Goal: Complete application form

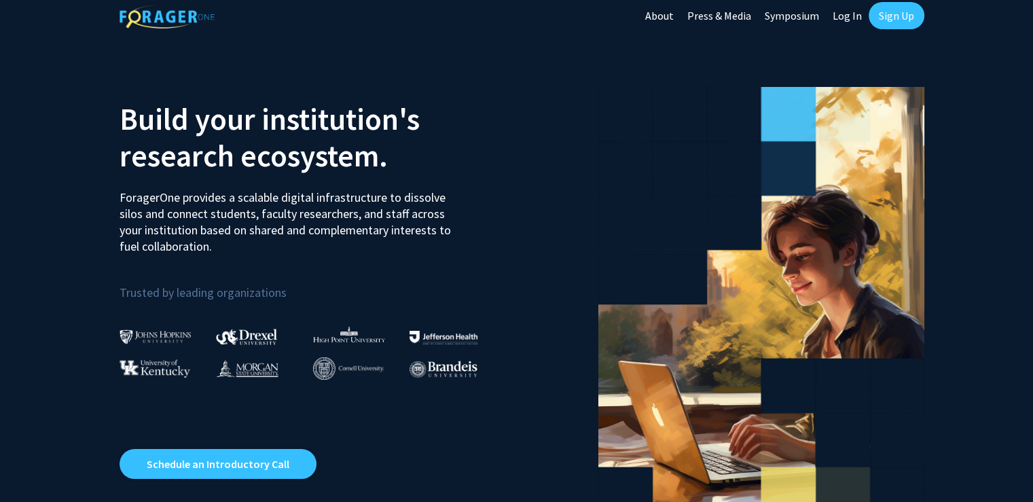
scroll to position [10, 0]
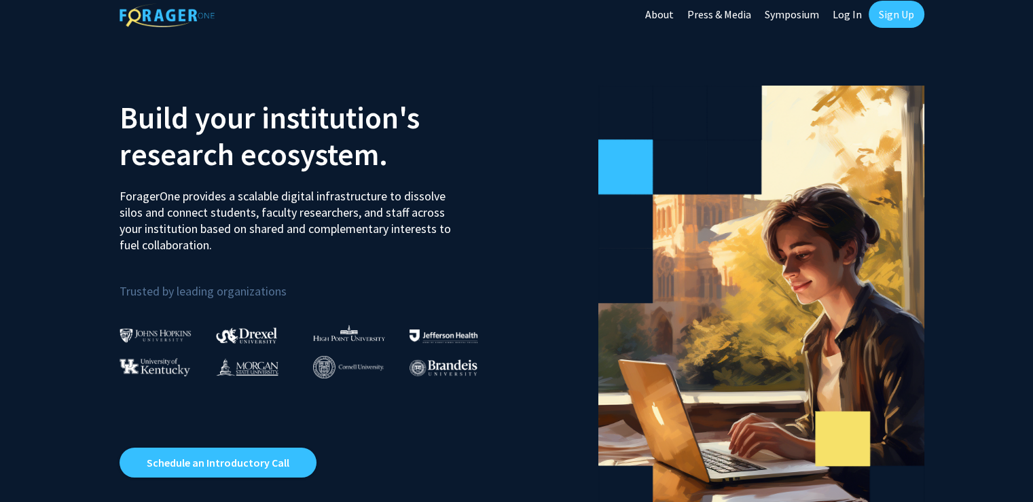
click at [854, 18] on link "Log In" at bounding box center [847, 14] width 43 height 48
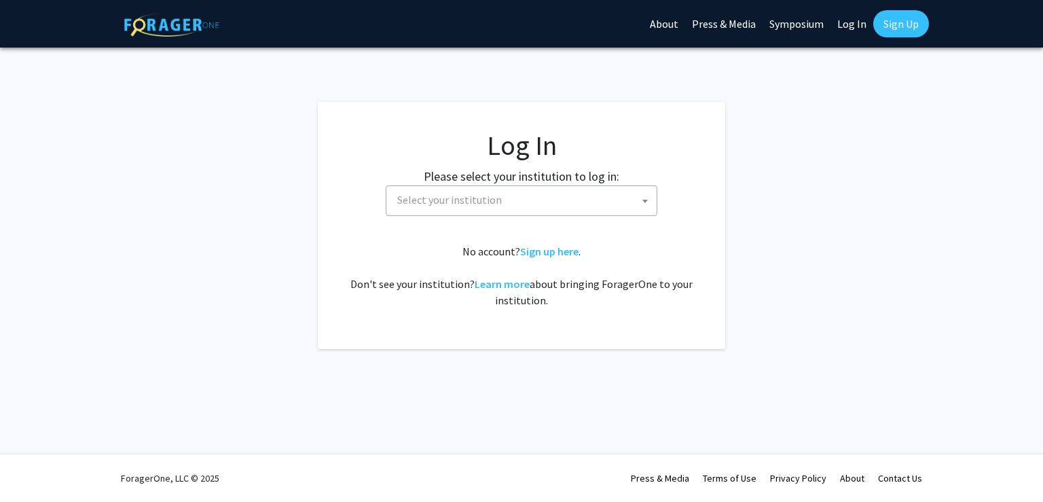
click at [513, 198] on span "Select your institution" at bounding box center [524, 200] width 265 height 28
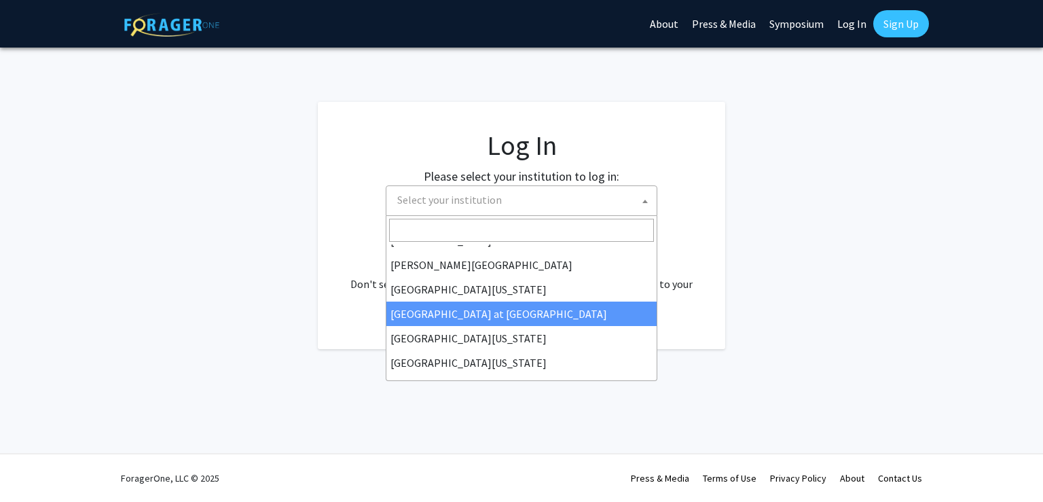
scroll to position [475, 0]
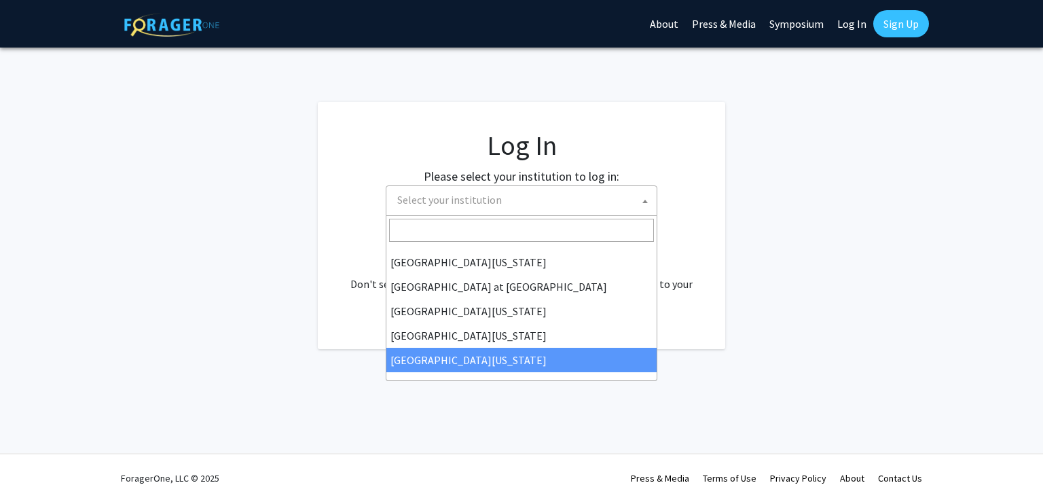
select select "33"
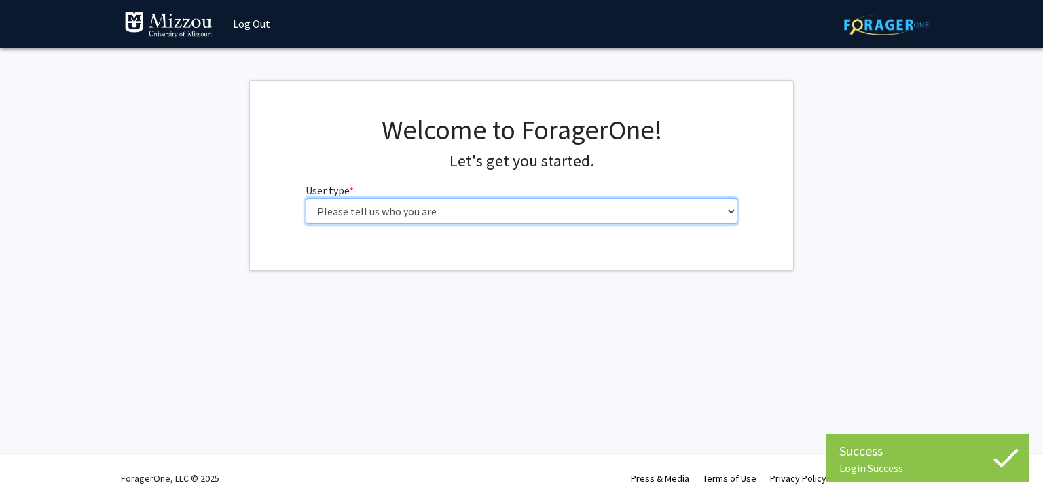
click at [497, 219] on select "Please tell us who you are Undergraduate Student Master's Student Doctoral Cand…" at bounding box center [522, 211] width 433 height 26
select select "1: undergrad"
click at [306, 198] on select "Please tell us who you are Undergraduate Student Master's Student Doctoral Cand…" at bounding box center [522, 211] width 433 height 26
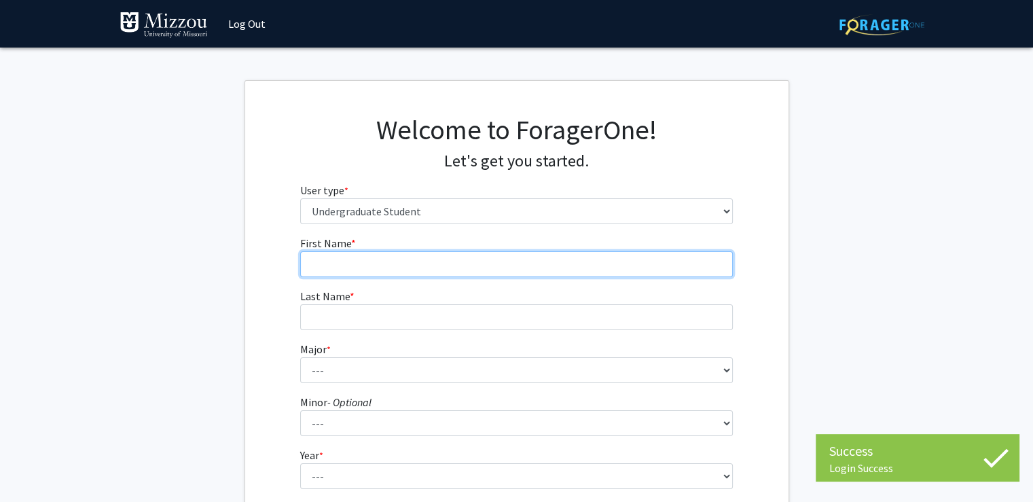
click at [468, 265] on input "First Name * required" at bounding box center [516, 264] width 433 height 26
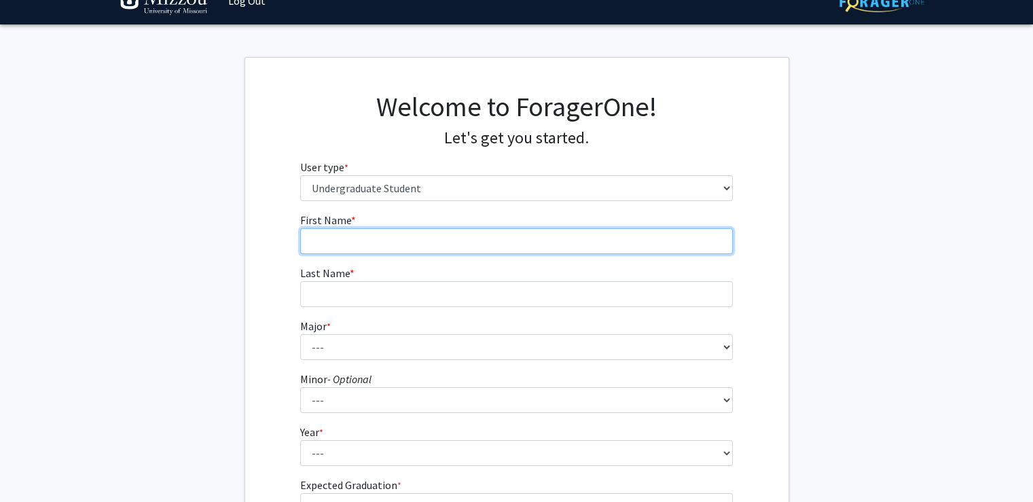
scroll to position [24, 0]
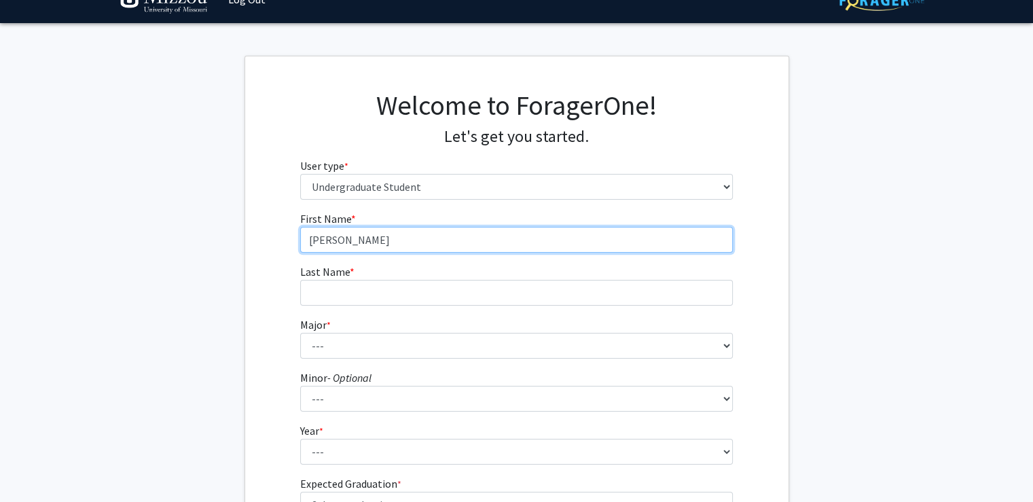
type input "kate"
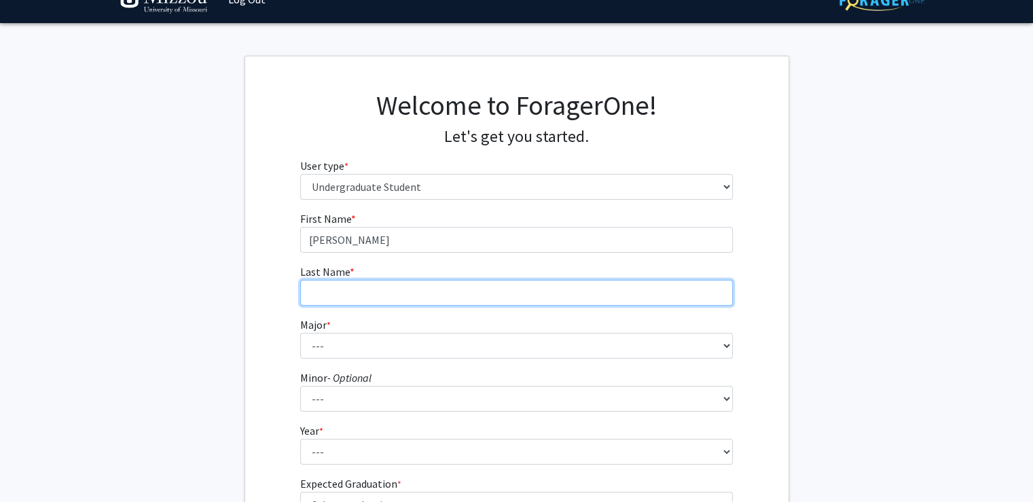
click at [384, 298] on input "Last Name * required" at bounding box center [516, 293] width 433 height 26
type input "lindhorst"
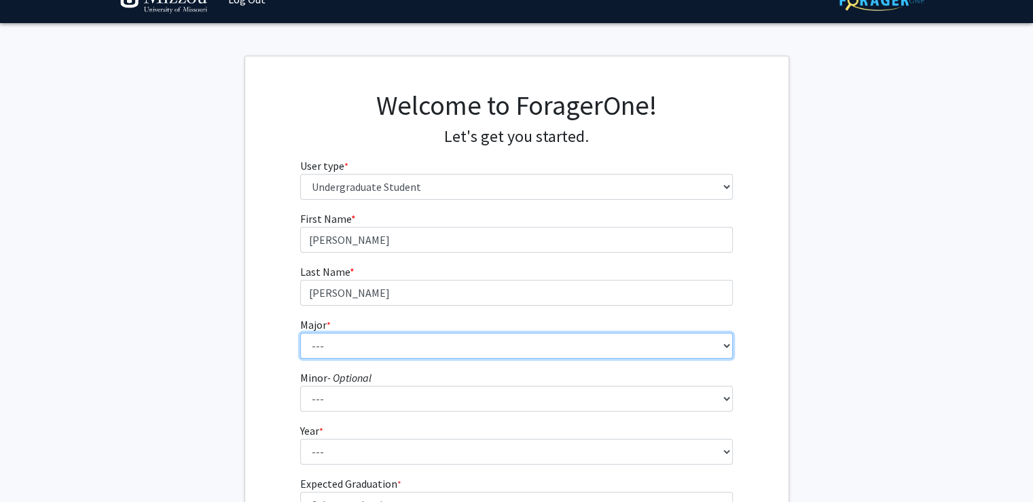
click at [359, 342] on select "--- Agribusiness Management Agricultural Education Agricultural Education: Comm…" at bounding box center [516, 346] width 433 height 26
click at [300, 333] on select "--- Agribusiness Management Agricultural Education Agricultural Education: Comm…" at bounding box center [516, 346] width 433 height 26
select select "14: 2503"
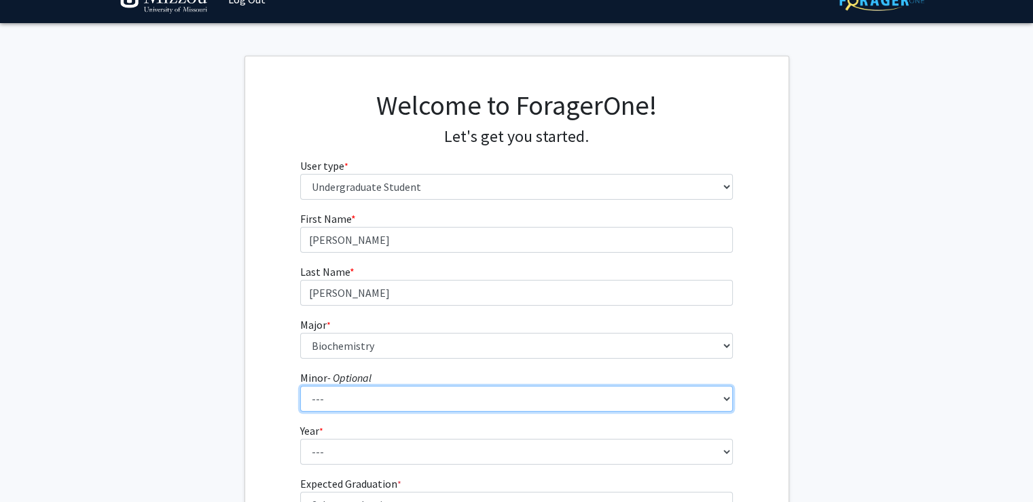
click at [314, 400] on select "--- Accountancy Aerospace Engineering Aerospace Studies Agribusiness Management…" at bounding box center [516, 399] width 433 height 26
select select "95: 2051"
click at [314, 400] on select "--- Accountancy Aerospace Engineering Aerospace Studies Agribusiness Management…" at bounding box center [516, 399] width 433 height 26
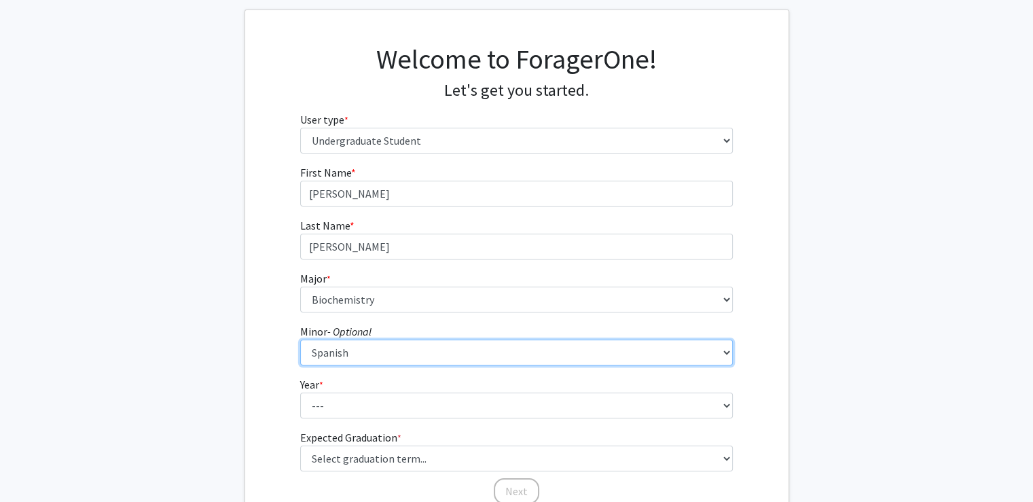
scroll to position [71, 0]
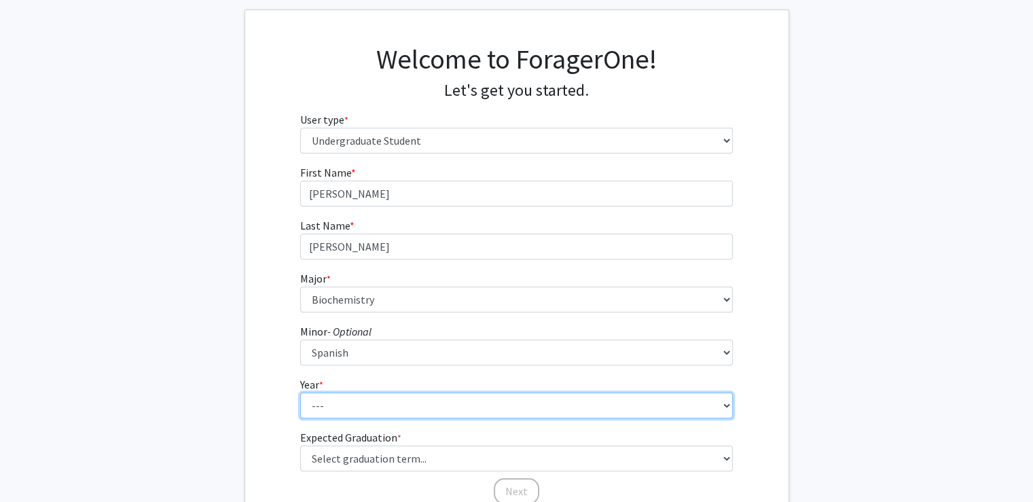
click at [319, 399] on select "--- First-year Sophomore Junior Senior Postbaccalaureate Certificate" at bounding box center [516, 406] width 433 height 26
select select "1: first-year"
click at [300, 393] on select "--- First-year Sophomore Junior Senior Postbaccalaureate Certificate" at bounding box center [516, 406] width 433 height 26
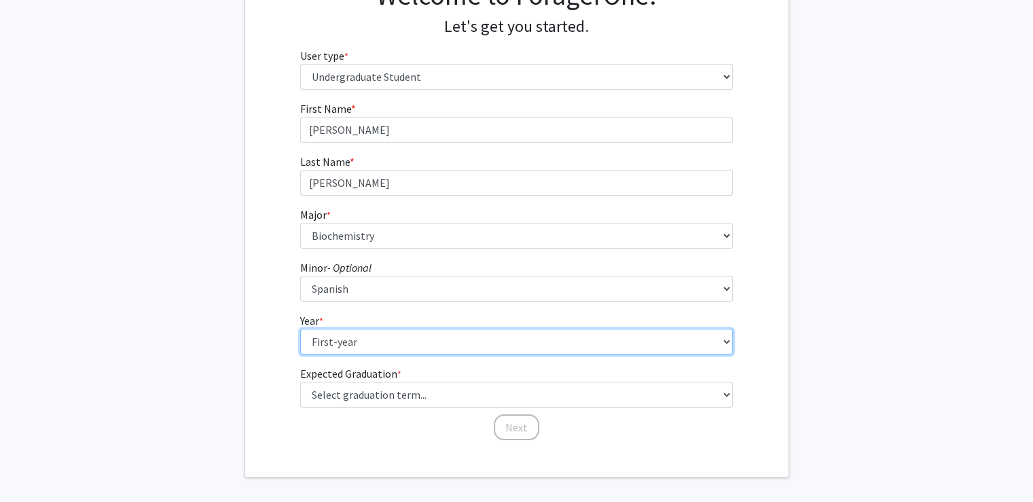
scroll to position [136, 0]
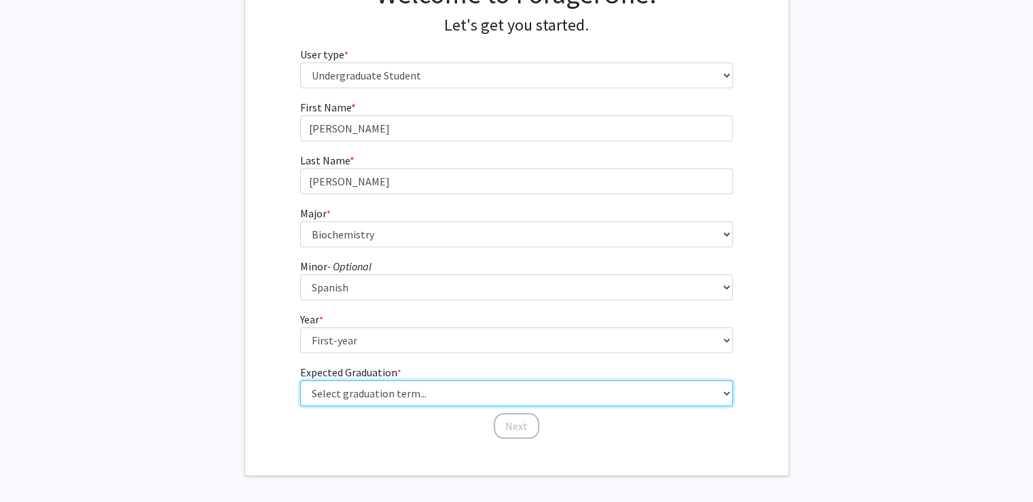
click at [345, 392] on select "Select graduation term... Spring 2025 Summer 2025 Fall 2025 Winter 2025 Spring …" at bounding box center [516, 393] width 433 height 26
select select "17: spring_2029"
click at [300, 380] on select "Select graduation term... Spring 2025 Summer 2025 Fall 2025 Winter 2025 Spring …" at bounding box center [516, 393] width 433 height 26
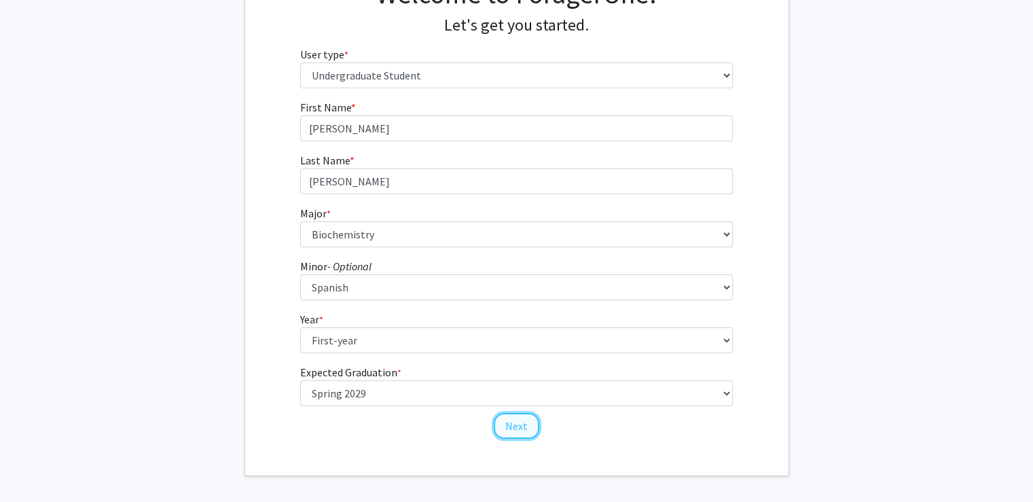
click at [524, 423] on button "Next" at bounding box center [517, 426] width 46 height 26
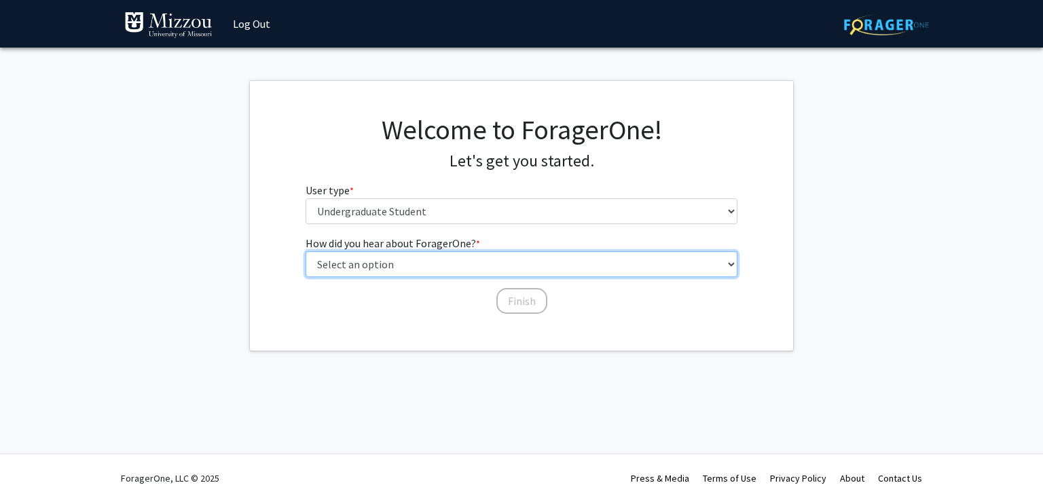
click at [455, 272] on select "Select an option Peer/student recommendation Faculty/staff recommendation Unive…" at bounding box center [522, 264] width 433 height 26
select select "2: faculty_recommendation"
click at [306, 251] on select "Select an option Peer/student recommendation Faculty/staff recommendation Unive…" at bounding box center [522, 264] width 433 height 26
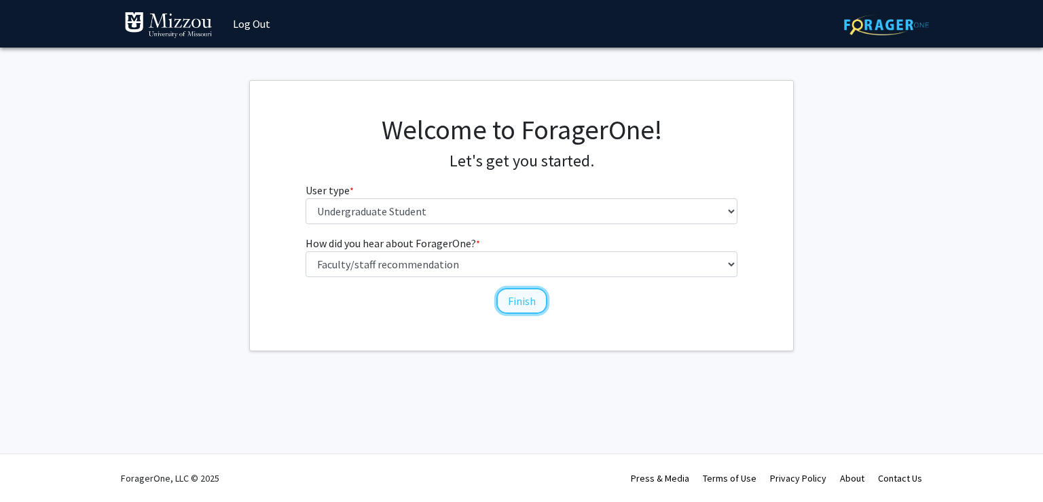
click at [513, 304] on button "Finish" at bounding box center [521, 301] width 51 height 26
